Goal: Task Accomplishment & Management: Use online tool/utility

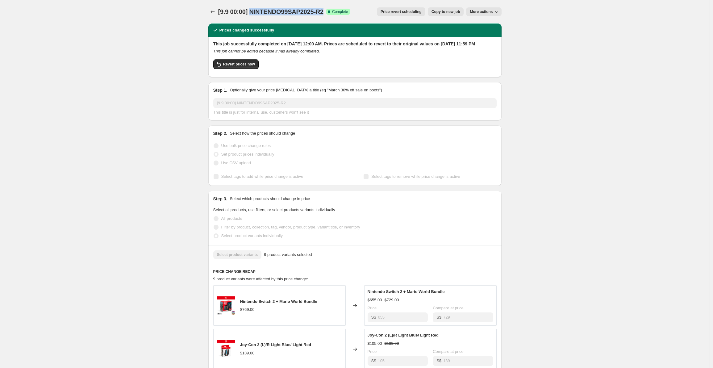
drag, startPoint x: 252, startPoint y: 14, endPoint x: 325, endPoint y: 11, distance: 72.9
click at [324, 11] on span "[9.9 00:00] NINTENDO99SAP2025-R2" at bounding box center [271, 11] width 106 height 7
copy span "NINTENDO99SAP2025-R2"
click at [453, 13] on span "Copy to new job" at bounding box center [445, 11] width 29 height 5
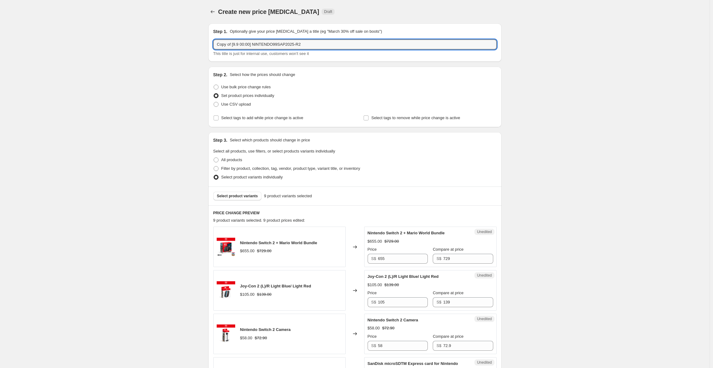
drag, startPoint x: 232, startPoint y: 45, endPoint x: 200, endPoint y: 45, distance: 32.1
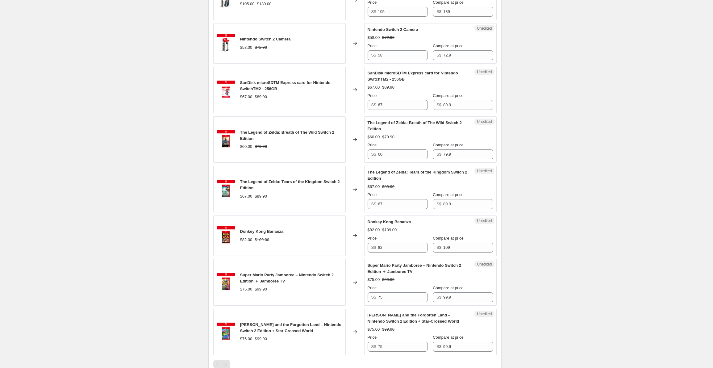
scroll to position [392, 0]
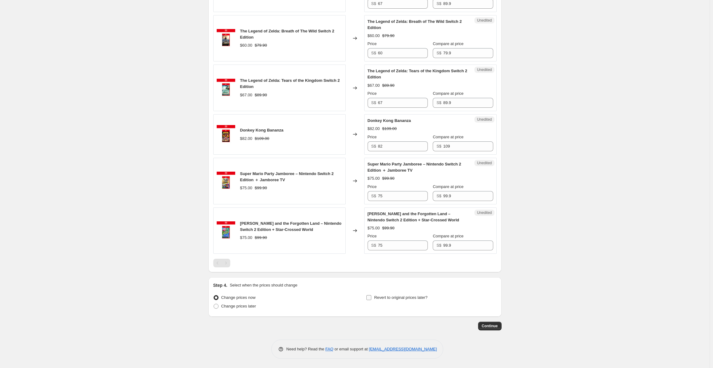
type input "EXTENSION -- [9.9 00:00] NINTENDO99SAP2025-R2"
click at [386, 300] on span "Revert to original prices later?" at bounding box center [400, 297] width 53 height 5
click at [371, 300] on input "Revert to original prices later?" at bounding box center [368, 297] width 5 height 5
checkbox input "true"
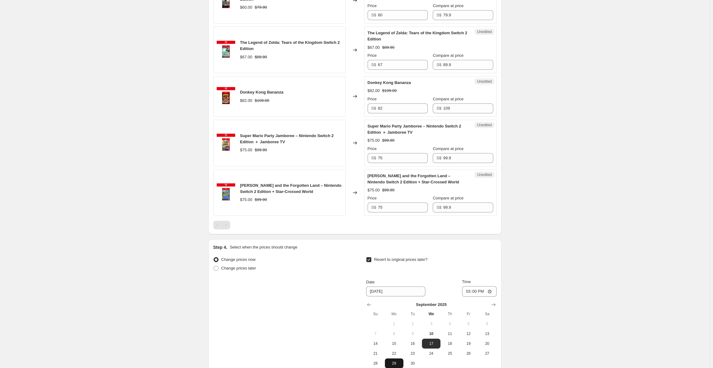
scroll to position [484, 0]
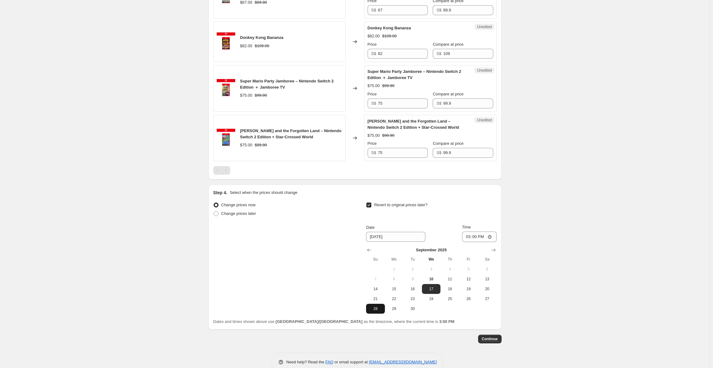
click at [374, 310] on span "28" at bounding box center [375, 308] width 14 height 5
type input "[DATE]"
click at [480, 236] on input "15:00" at bounding box center [479, 236] width 35 height 10
click at [471, 235] on input "15:00" at bounding box center [479, 236] width 35 height 10
click at [491, 236] on input "15:00" at bounding box center [479, 236] width 35 height 10
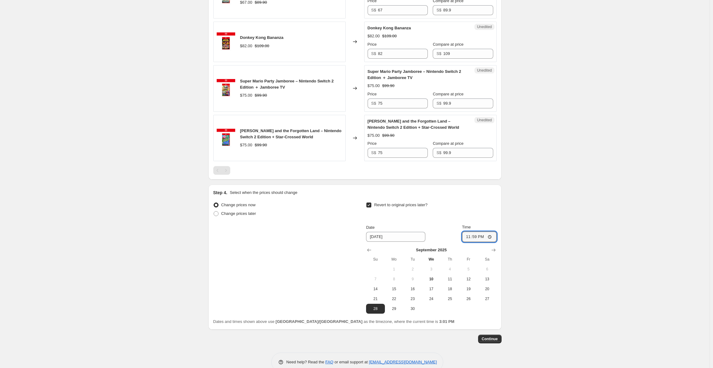
type input "23:59"
click at [500, 337] on button "Continue" at bounding box center [489, 338] width 23 height 9
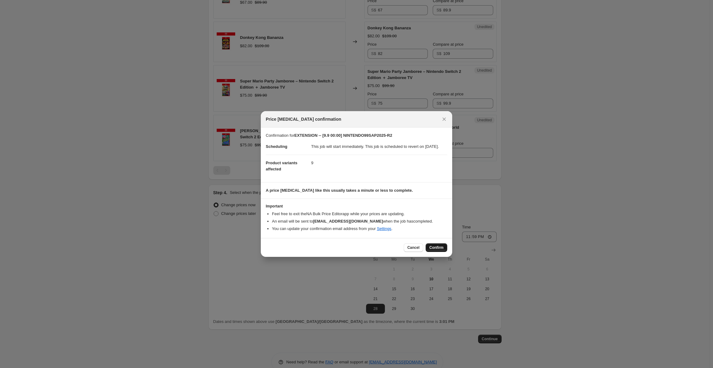
click at [444, 251] on button "Confirm" at bounding box center [437, 247] width 22 height 9
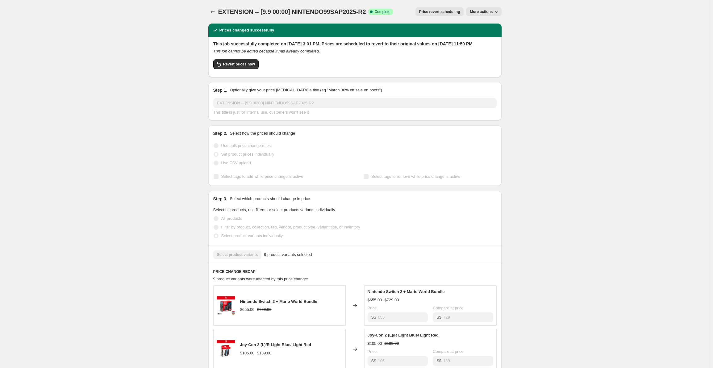
click at [485, 12] on span "More actions" at bounding box center [481, 11] width 23 height 5
click at [487, 47] on span "Delete job" at bounding box center [481, 45] width 18 height 5
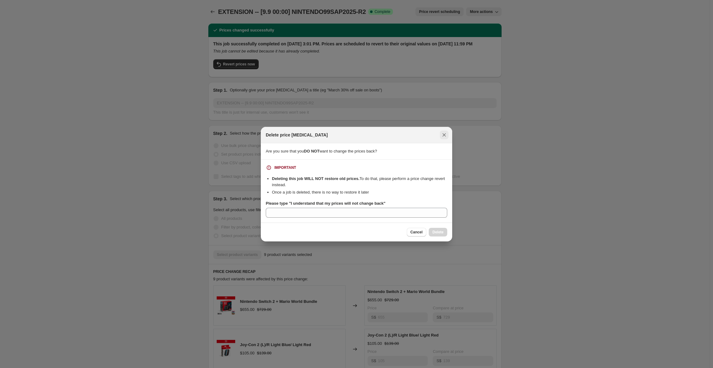
click at [443, 134] on icon "Close" at bounding box center [444, 135] width 6 height 6
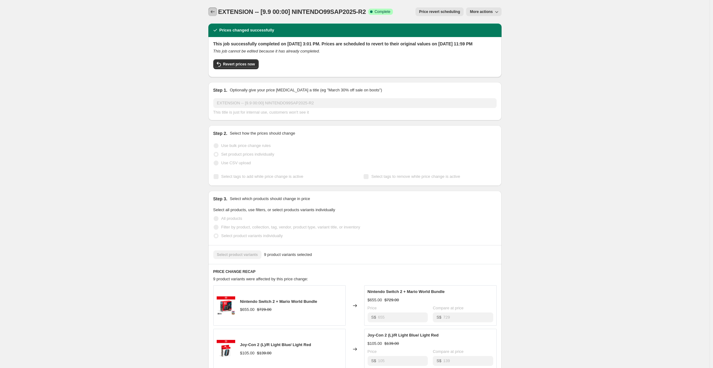
click at [215, 11] on icon "Price change jobs" at bounding box center [213, 12] width 6 height 6
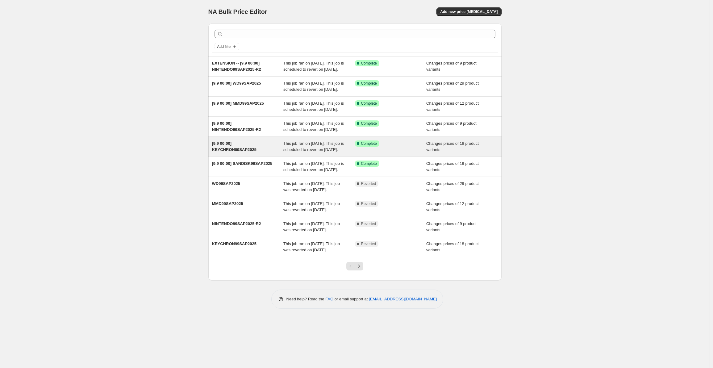
click at [407, 153] on div "Success Complete Complete" at bounding box center [391, 146] width 72 height 12
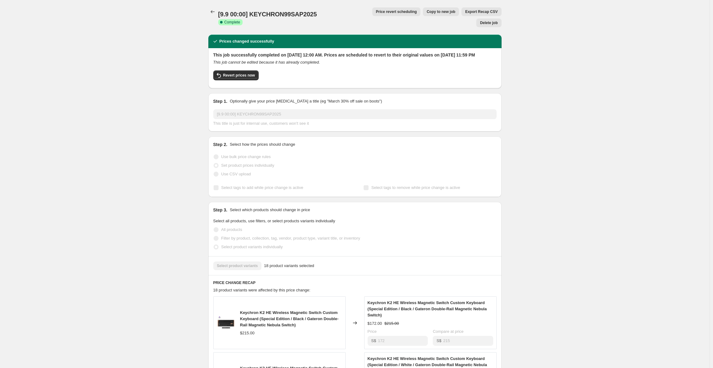
click at [423, 15] on button "Copy to new job" at bounding box center [441, 11] width 36 height 9
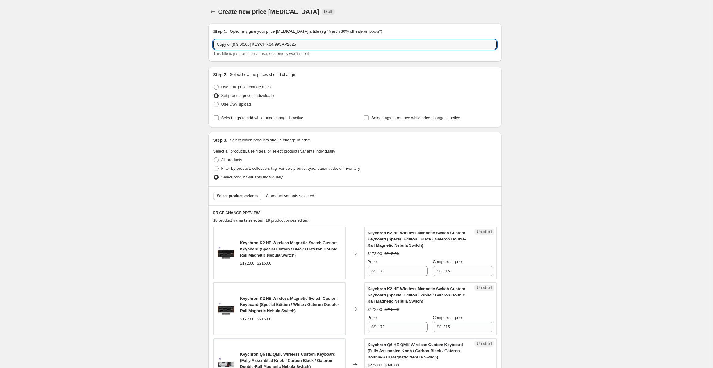
drag, startPoint x: 234, startPoint y: 42, endPoint x: 191, endPoint y: 39, distance: 43.3
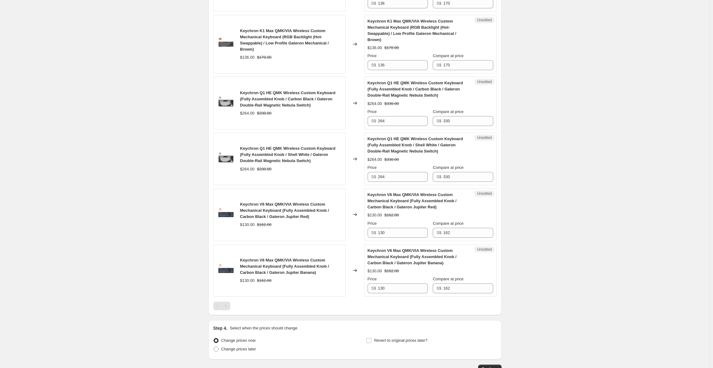
scroll to position [980, 0]
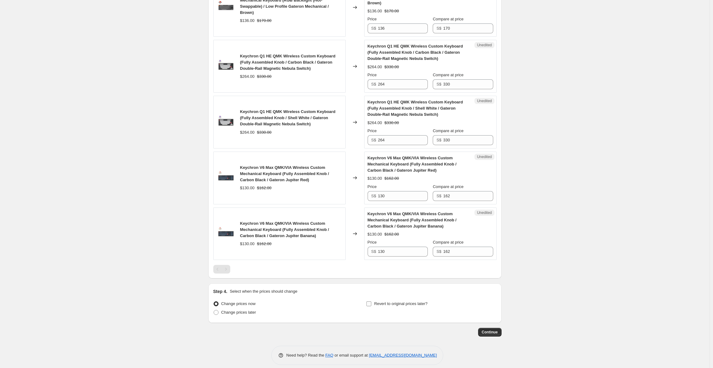
type input "Extension -- [9.9 00:00] KEYCHRON99SAP2025"
click at [404, 301] on span "Revert to original prices later?" at bounding box center [400, 303] width 53 height 5
click at [371, 301] on input "Revert to original prices later?" at bounding box center [368, 303] width 5 height 5
checkbox input "true"
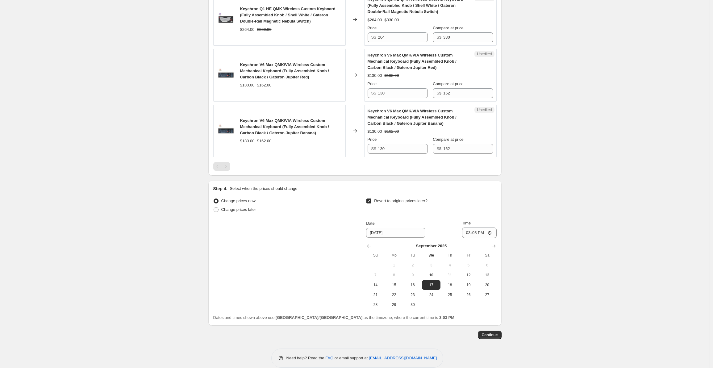
scroll to position [1086, 0]
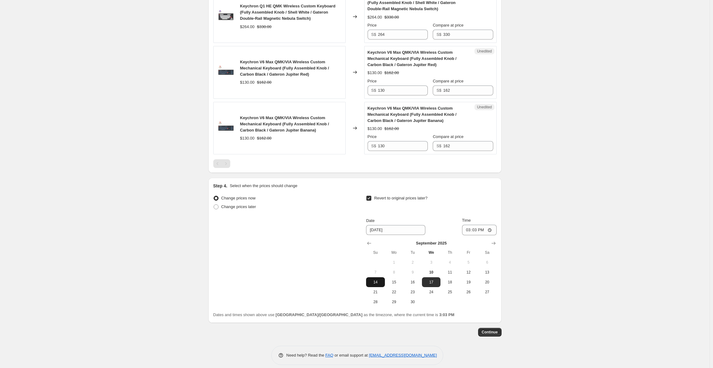
click at [375, 280] on span "14" at bounding box center [375, 282] width 14 height 5
type input "[DATE]"
click at [477, 225] on input "15:03" at bounding box center [479, 230] width 35 height 10
click at [468, 225] on input "15:03" at bounding box center [479, 230] width 35 height 10
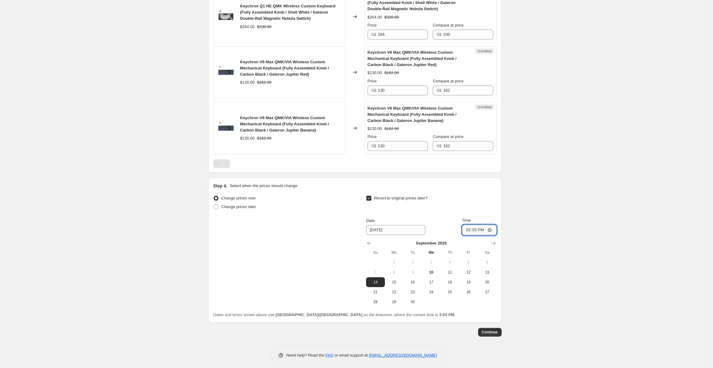
click at [492, 225] on input "15:03" at bounding box center [479, 230] width 35 height 10
type input "11:59"
click at [496, 328] on button "Continue" at bounding box center [489, 332] width 23 height 9
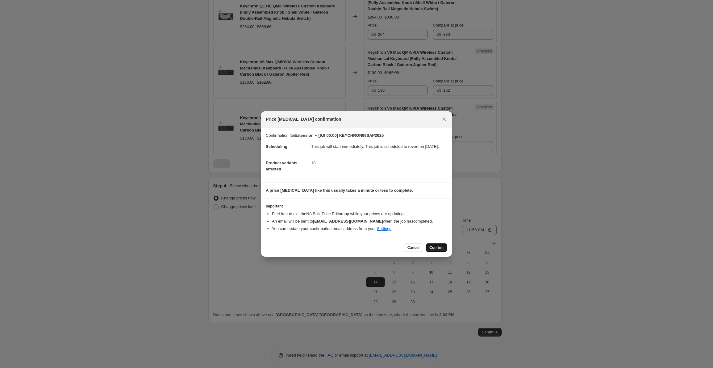
click at [439, 248] on span "Confirm" at bounding box center [436, 247] width 14 height 5
